Goal: Navigation & Orientation: Find specific page/section

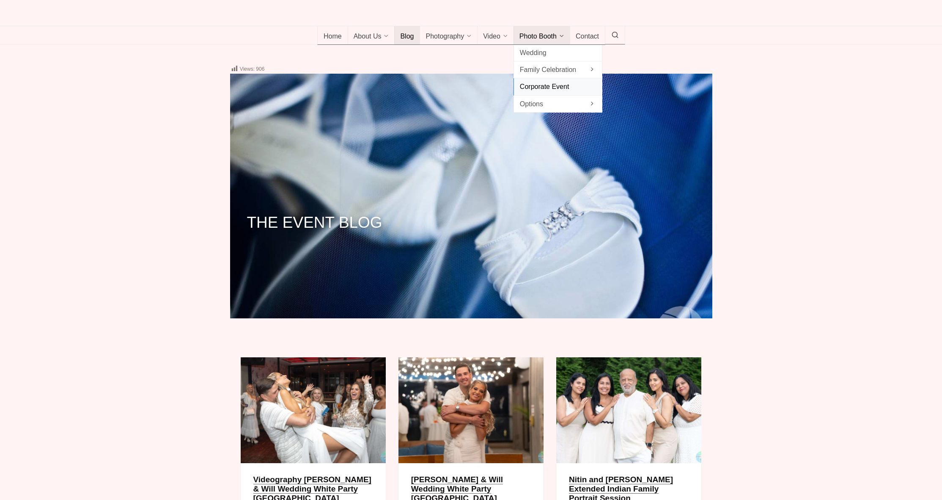
click at [563, 92] on span "Corporate Event" at bounding box center [558, 86] width 76 height 11
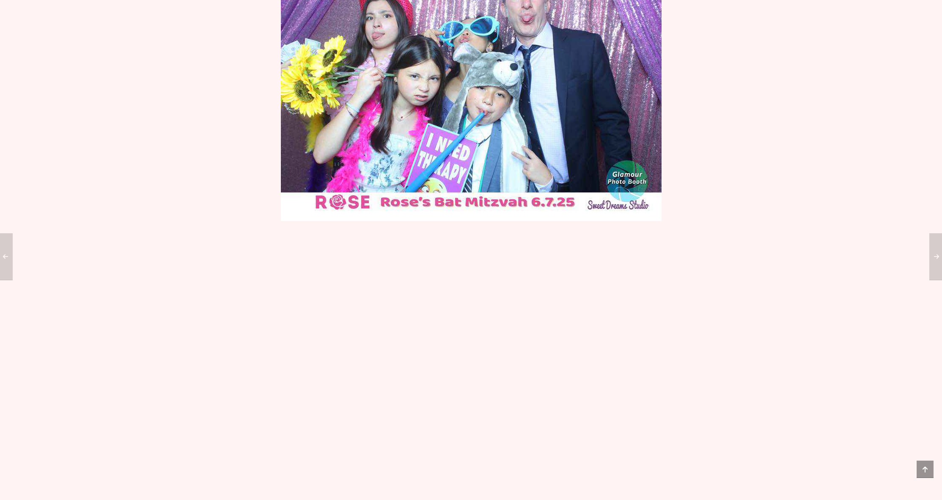
scroll to position [1899, 0]
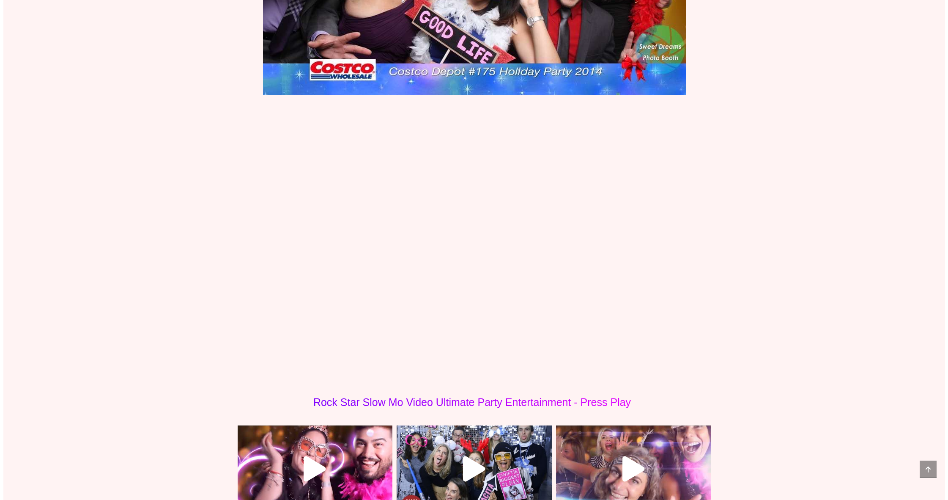
scroll to position [2829, 0]
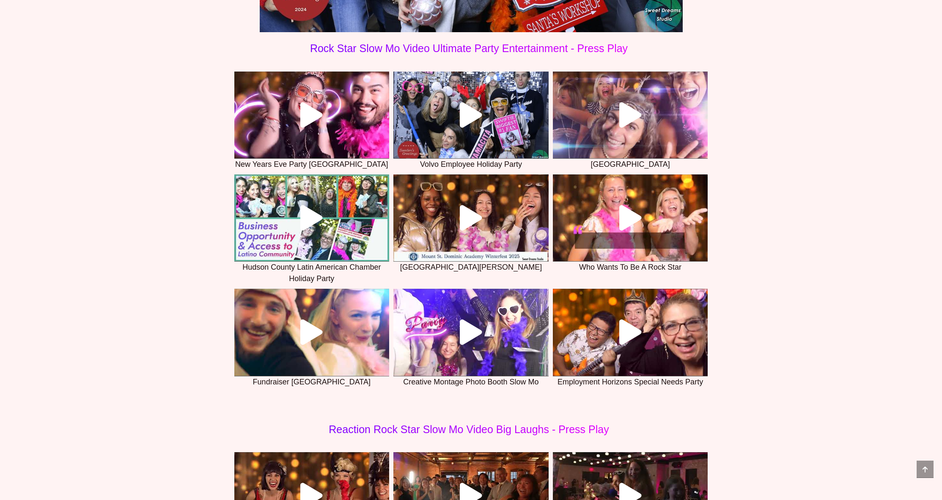
click at [463, 152] on link at bounding box center [470, 114] width 155 height 87
